Goal: Navigation & Orientation: Find specific page/section

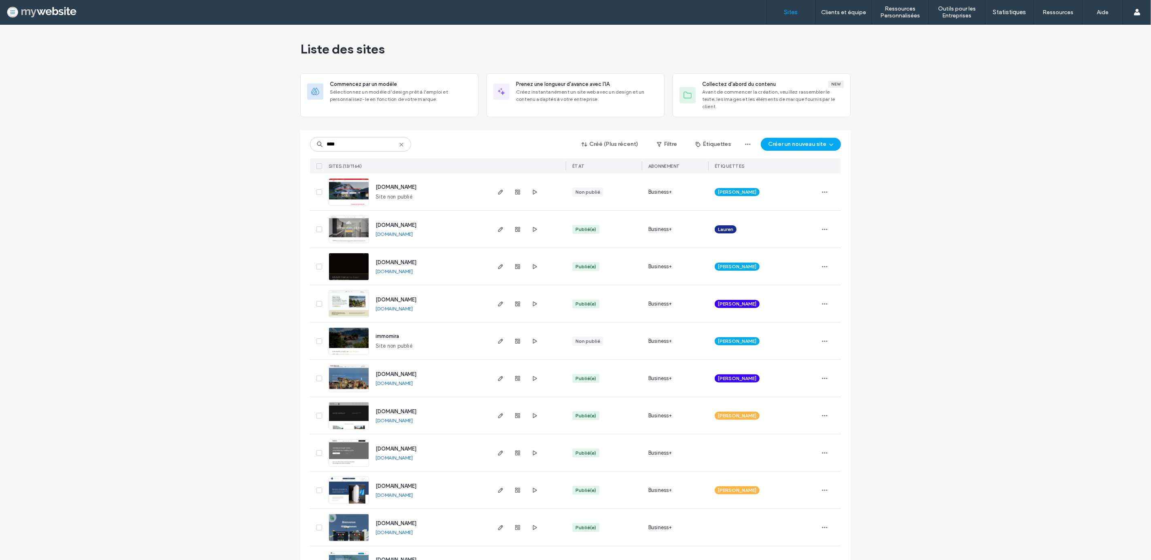
type input "****"
click at [389, 520] on span "www.immo-nature.ch" at bounding box center [396, 523] width 41 height 6
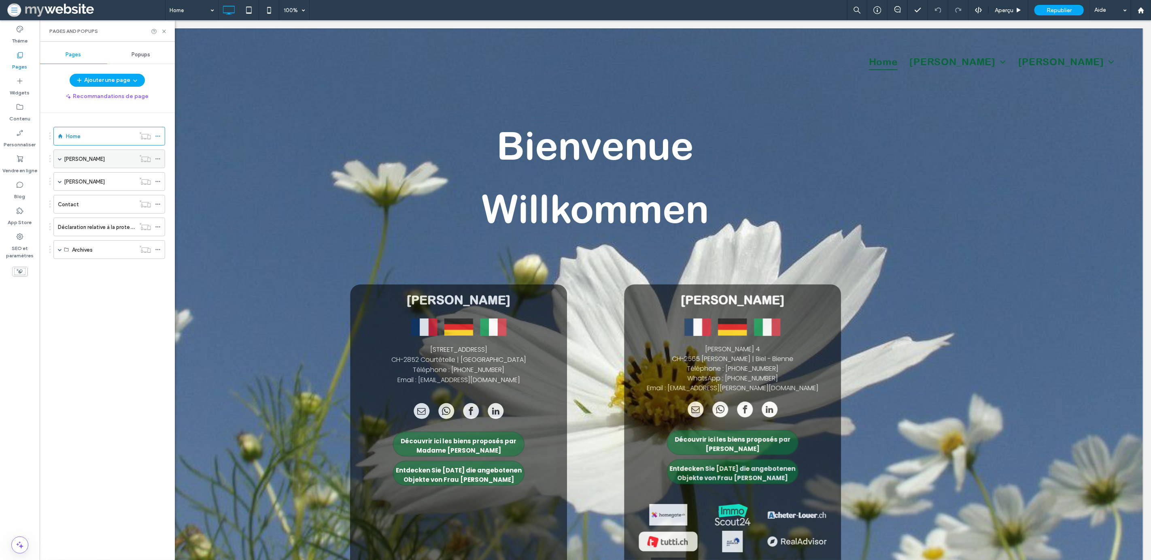
click at [60, 160] on span at bounding box center [60, 159] width 4 height 4
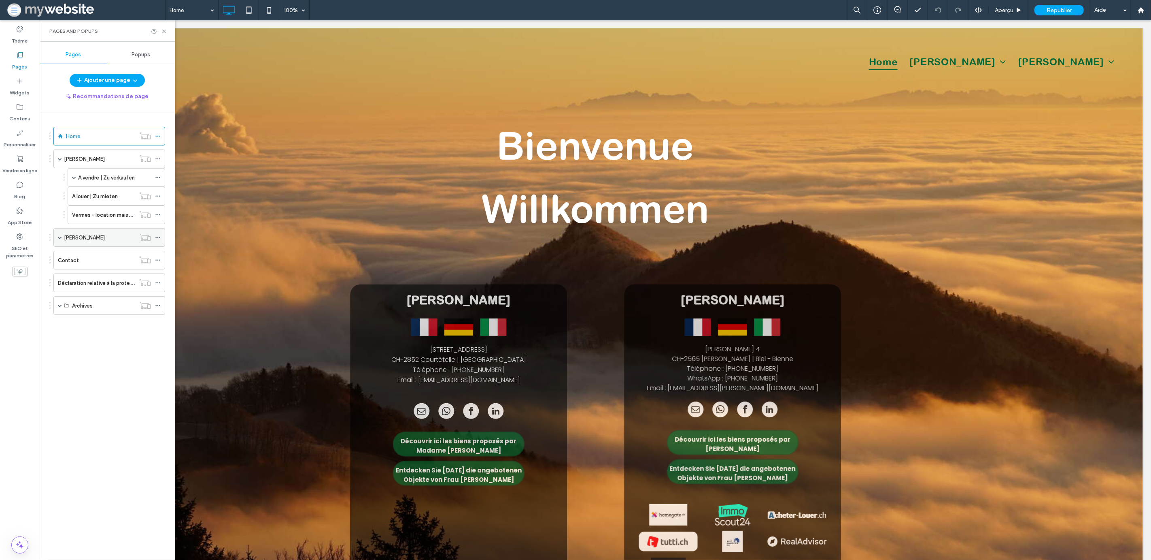
click at [59, 238] on span at bounding box center [60, 237] width 4 height 4
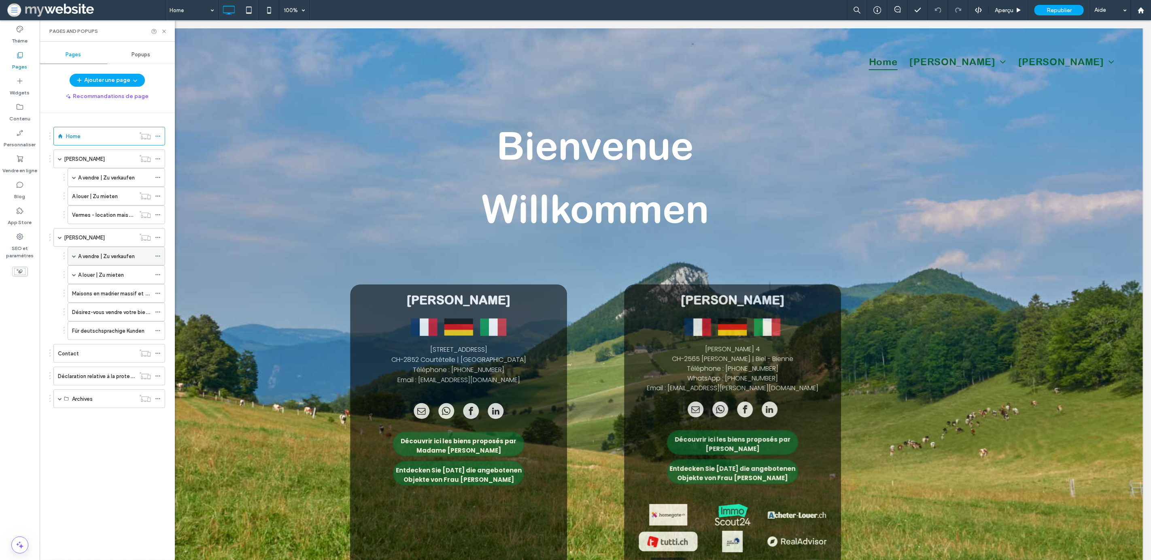
click at [75, 258] on span at bounding box center [74, 256] width 4 height 4
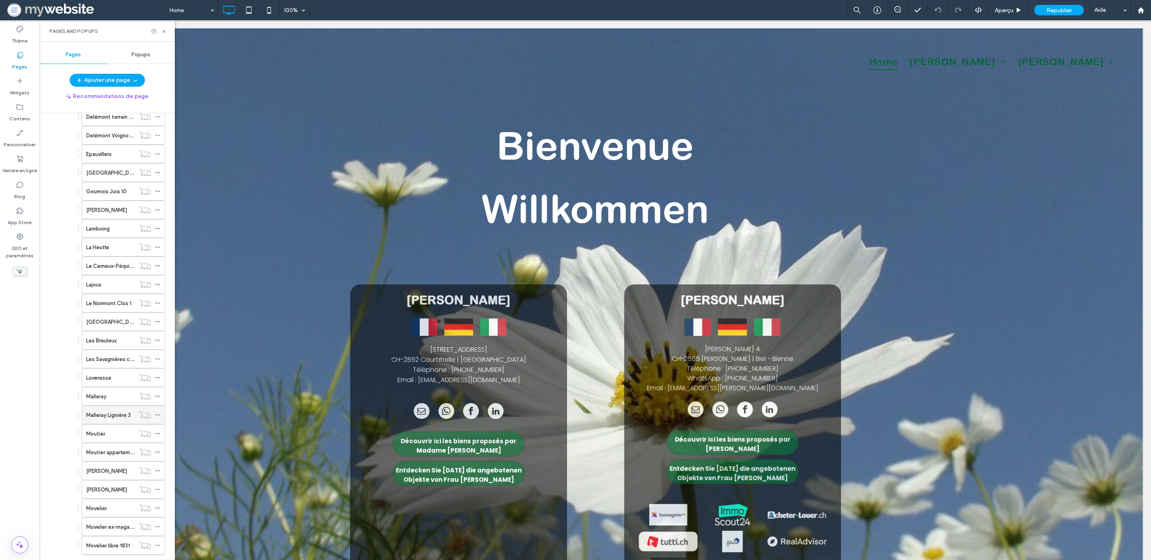
scroll to position [571, 0]
